Goal: Task Accomplishment & Management: Use online tool/utility

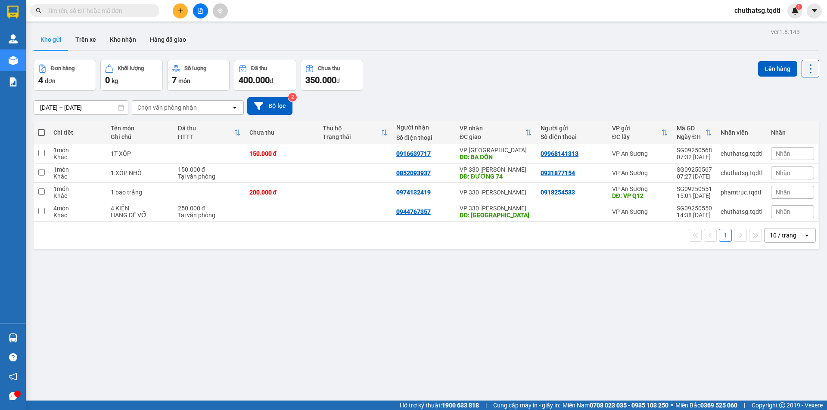
click at [204, 10] on button at bounding box center [200, 10] width 15 height 15
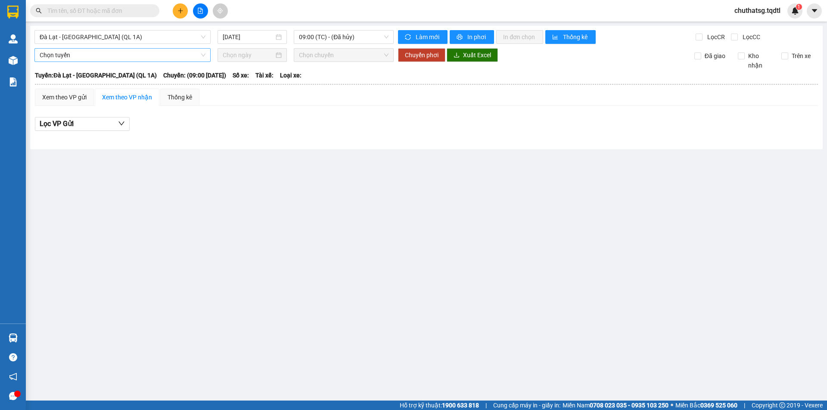
click at [148, 52] on span "Chọn tuyến" at bounding box center [123, 55] width 166 height 13
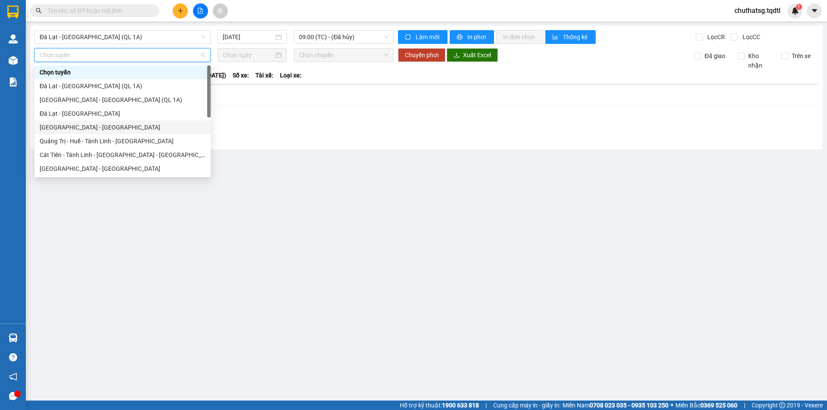
scroll to position [86, 0]
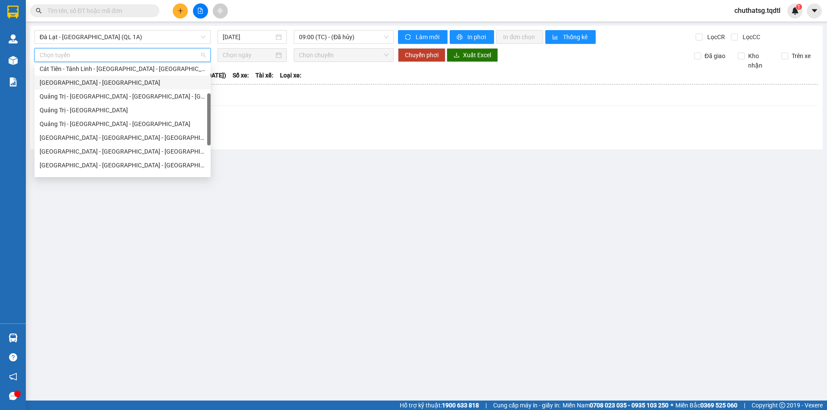
click at [74, 84] on div "[GEOGRAPHIC_DATA] - [GEOGRAPHIC_DATA]" at bounding box center [123, 82] width 166 height 9
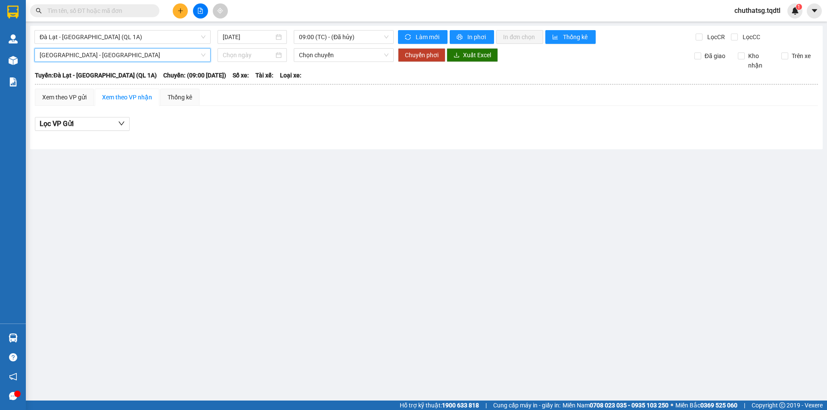
click at [214, 254] on main "[GEOGRAPHIC_DATA] - [GEOGRAPHIC_DATA] (QL 1A) [DATE] 09:00 (TC) - (Đã hủy) Làm …" at bounding box center [413, 200] width 827 height 401
click at [172, 53] on span "[GEOGRAPHIC_DATA] - [GEOGRAPHIC_DATA]" at bounding box center [123, 55] width 166 height 13
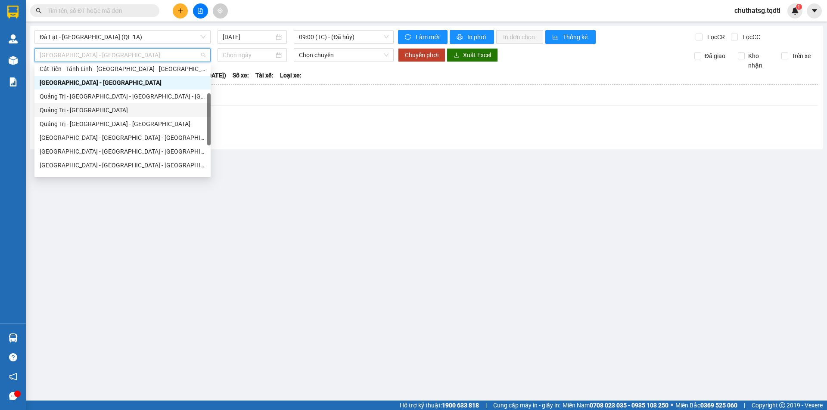
click at [99, 104] on div "Quảng Trị - [GEOGRAPHIC_DATA]" at bounding box center [122, 110] width 176 height 14
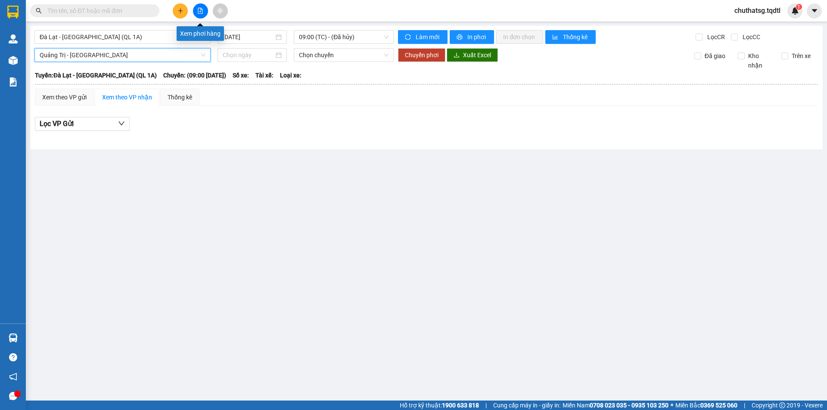
click at [198, 9] on icon "file-add" at bounding box center [200, 11] width 5 height 6
click at [197, 10] on button at bounding box center [200, 10] width 15 height 15
click at [152, 39] on span "Đà Lạt - [GEOGRAPHIC_DATA] (QL 1A)" at bounding box center [123, 37] width 166 height 13
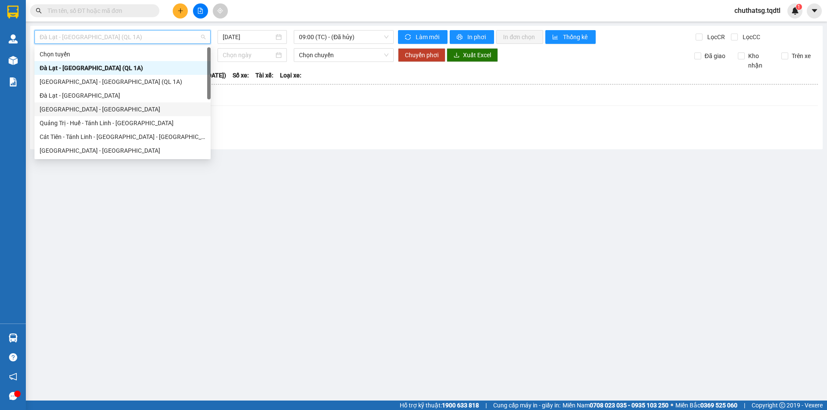
scroll to position [86, 0]
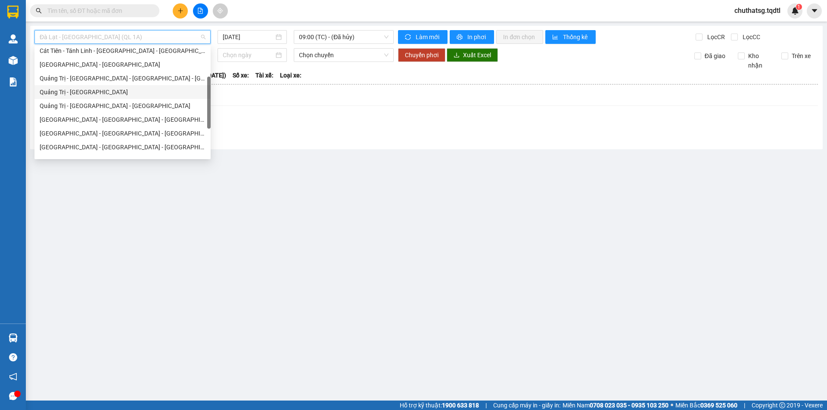
click at [74, 92] on div "Quảng Trị - [GEOGRAPHIC_DATA]" at bounding box center [123, 91] width 166 height 9
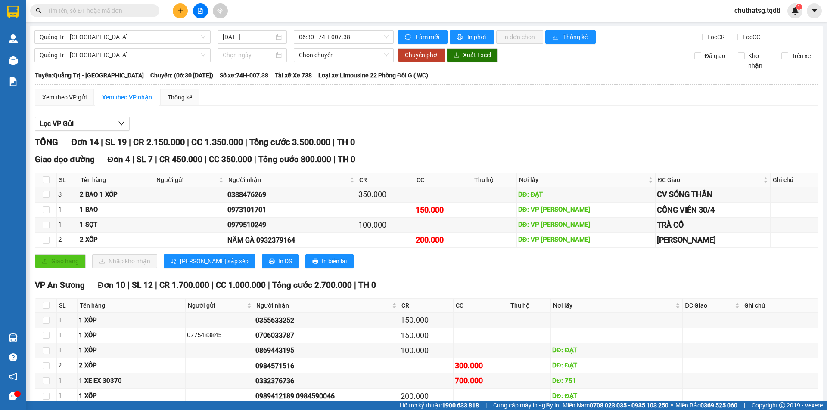
click at [203, 12] on icon "file-add" at bounding box center [200, 11] width 6 height 6
click at [193, 10] on button at bounding box center [200, 10] width 15 height 15
click at [199, 12] on icon "file-add" at bounding box center [200, 11] width 6 height 6
click at [200, 14] on button at bounding box center [200, 10] width 15 height 15
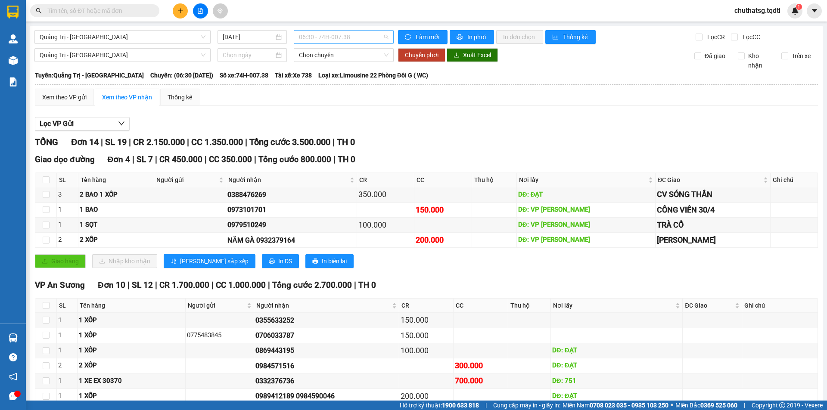
click at [362, 35] on span "06:30 - 74H-007.38" at bounding box center [344, 37] width 90 height 13
click at [246, 38] on input "[DATE]" at bounding box center [248, 36] width 51 height 9
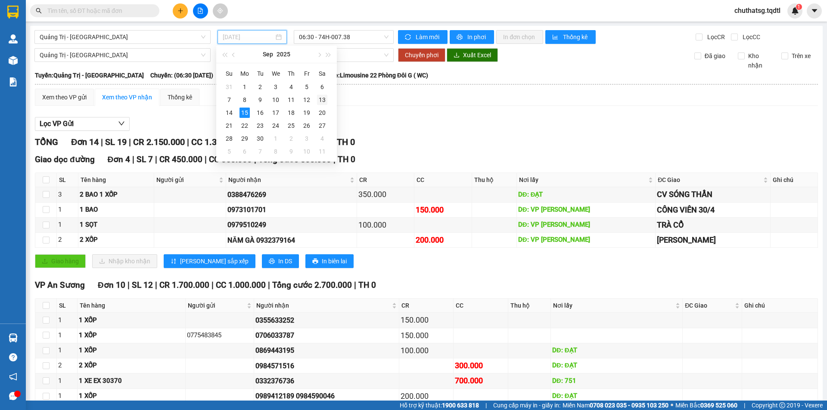
click at [325, 100] on div "13" at bounding box center [322, 100] width 10 height 10
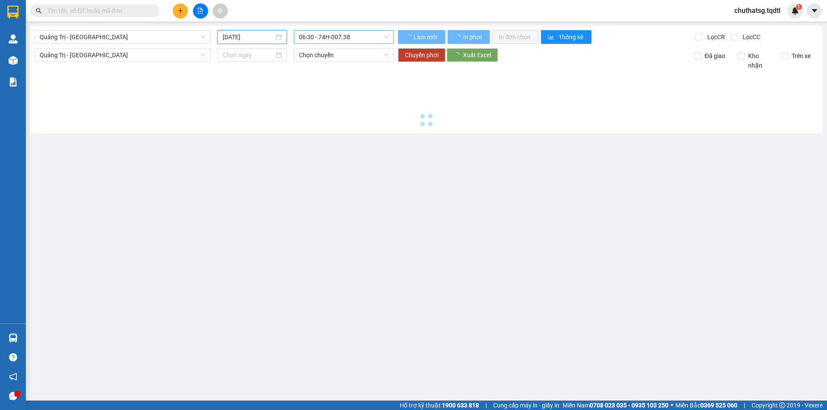
type input "[DATE]"
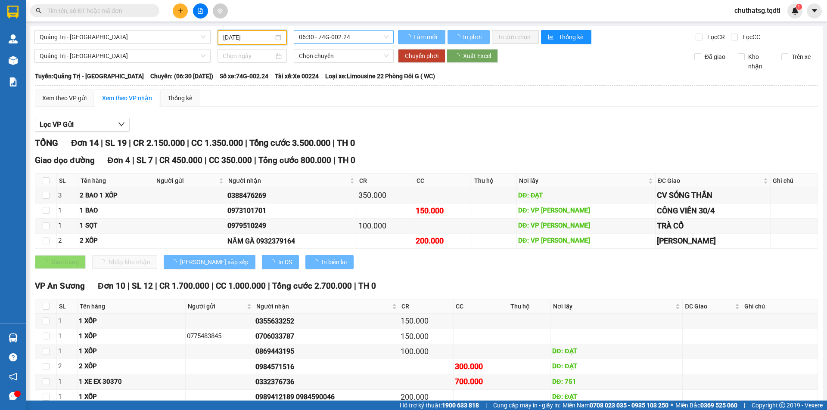
click at [332, 38] on span "06:30 - 74G-002.24" at bounding box center [344, 37] width 90 height 13
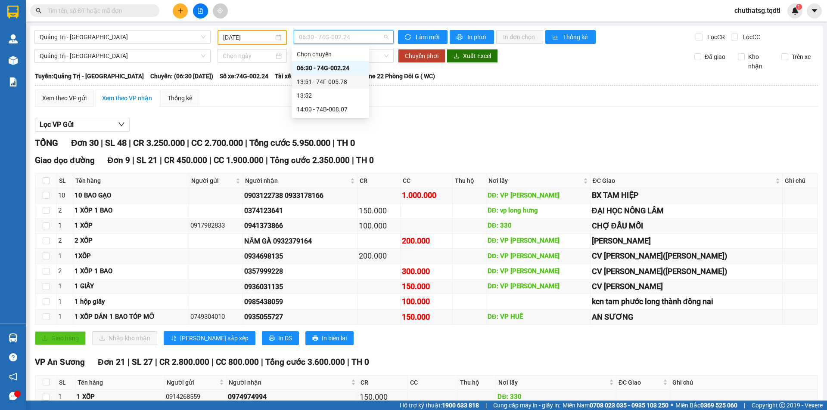
click at [337, 83] on div "13:51 - 74F-005.78" at bounding box center [330, 81] width 67 height 9
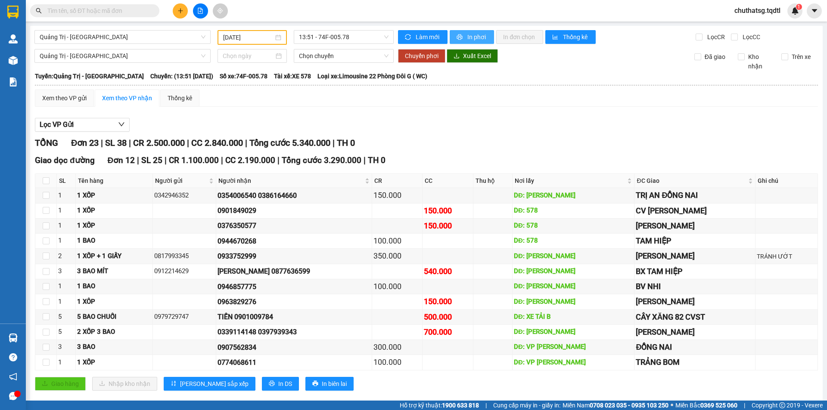
click at [458, 37] on icon "printer" at bounding box center [460, 37] width 6 height 6
drag, startPoint x: 259, startPoint y: 77, endPoint x: 228, endPoint y: 75, distance: 31.1
click at [228, 75] on span "Số xe: 74F-005.78" at bounding box center [244, 75] width 48 height 9
